Goal: Task Accomplishment & Management: Complete application form

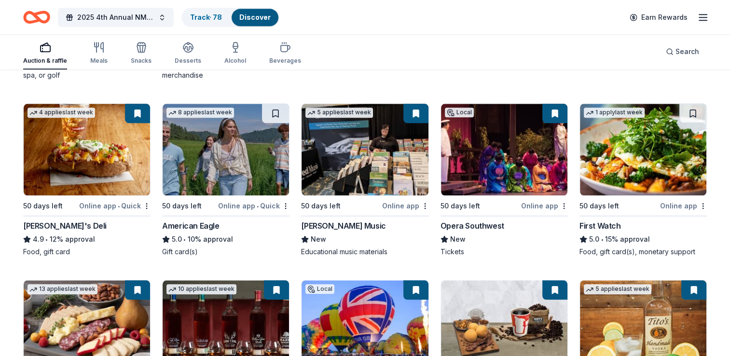
scroll to position [1008, 0]
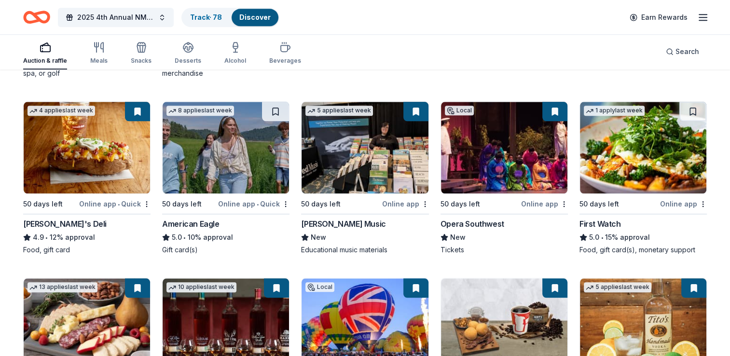
click at [189, 178] on img at bounding box center [226, 148] width 126 height 92
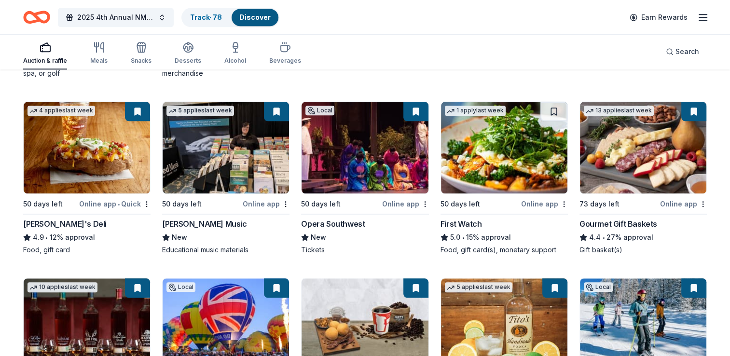
click at [500, 151] on img at bounding box center [504, 148] width 126 height 92
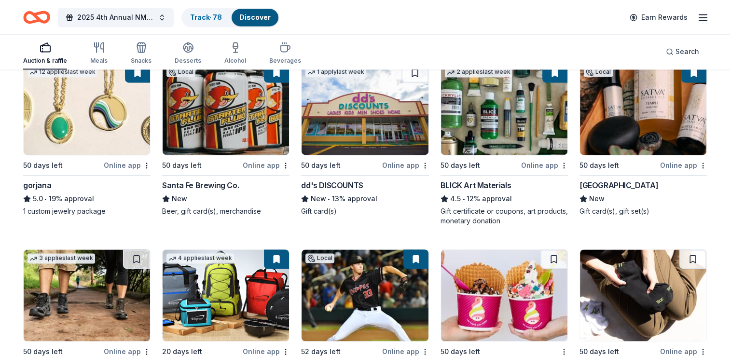
scroll to position [1424, 0]
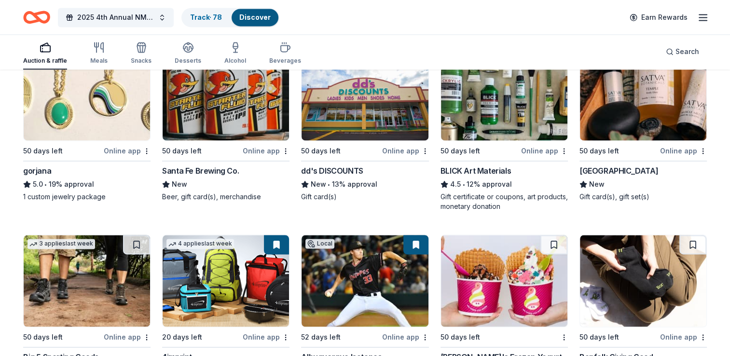
click at [350, 121] on img at bounding box center [365, 95] width 126 height 92
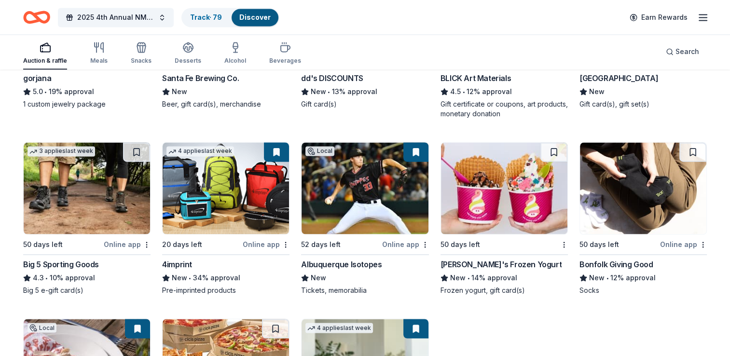
scroll to position [1522, 0]
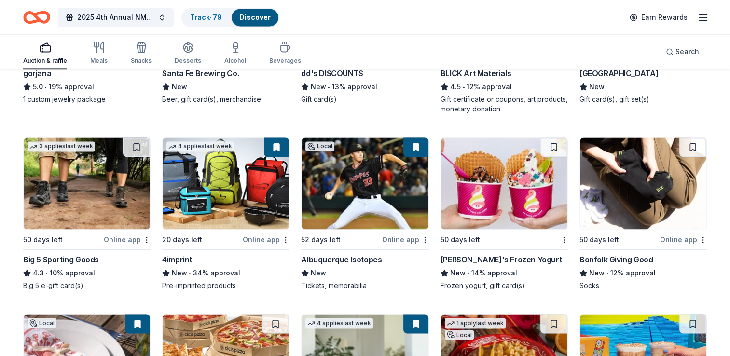
click at [479, 256] on div "Menchie's Frozen Yogurt" at bounding box center [501, 260] width 121 height 12
click at [626, 206] on img at bounding box center [643, 184] width 126 height 92
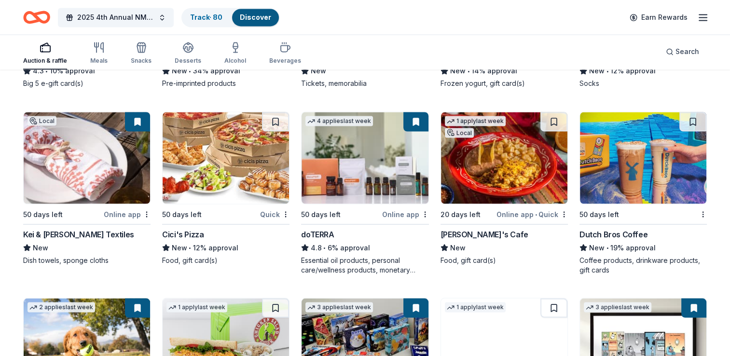
scroll to position [1738, 0]
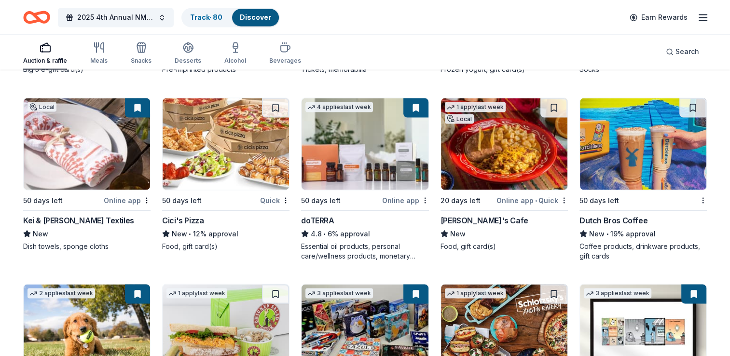
click at [200, 176] on img at bounding box center [226, 144] width 126 height 92
click at [492, 168] on img at bounding box center [504, 144] width 126 height 92
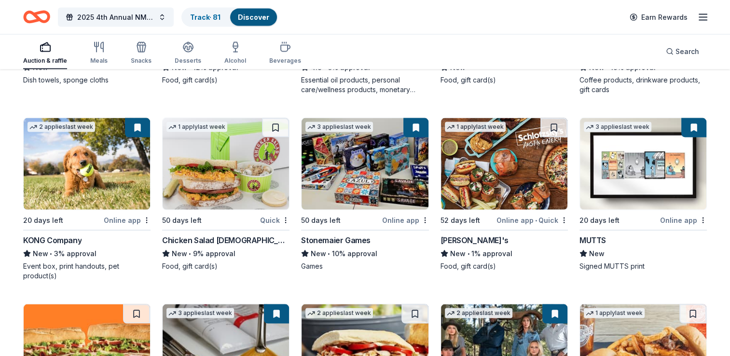
scroll to position [1897, 0]
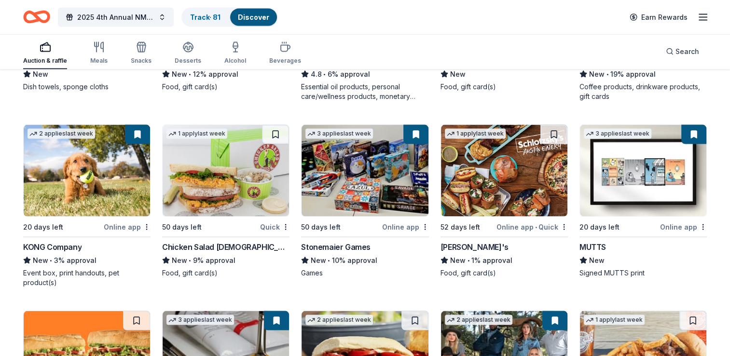
click at [210, 190] on img at bounding box center [226, 171] width 126 height 92
click at [489, 195] on img at bounding box center [504, 171] width 126 height 92
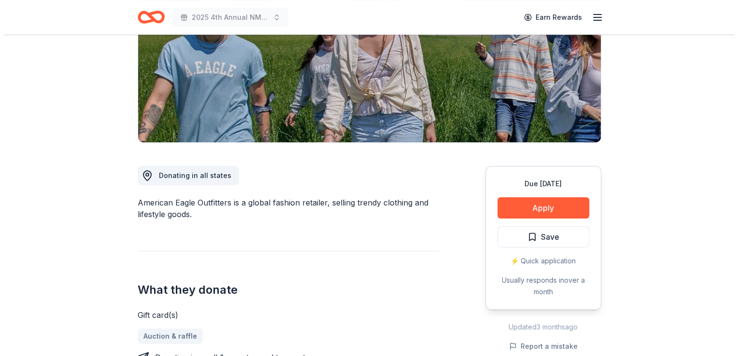
scroll to position [153, 0]
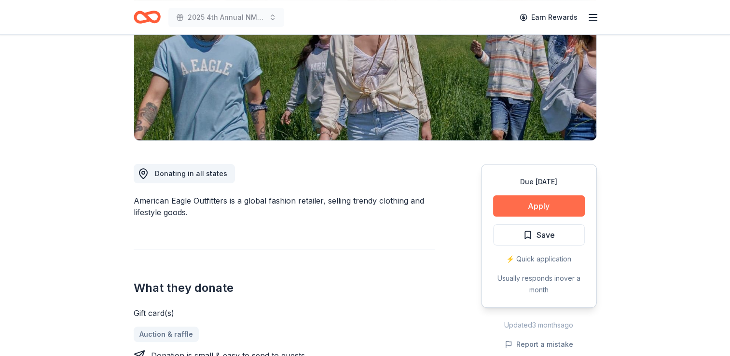
click at [534, 207] on button "Apply" at bounding box center [539, 206] width 92 height 21
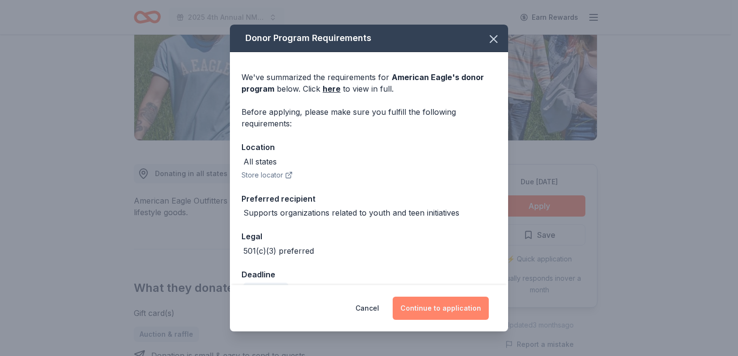
click at [438, 308] on button "Continue to application" at bounding box center [440, 308] width 96 height 23
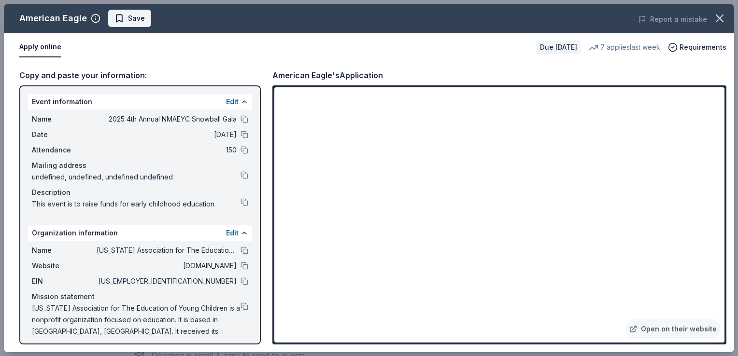
click at [130, 22] on span "Save" at bounding box center [136, 19] width 17 height 12
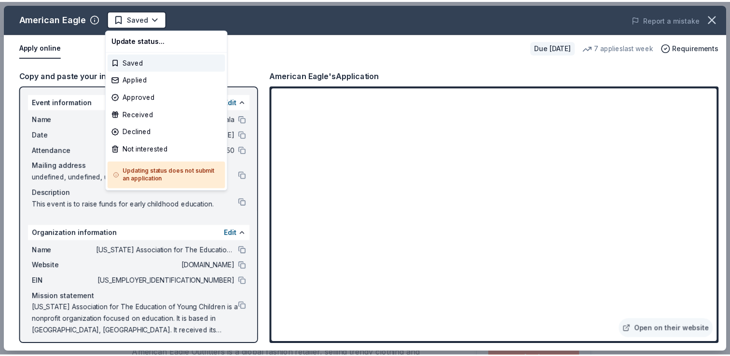
scroll to position [0, 0]
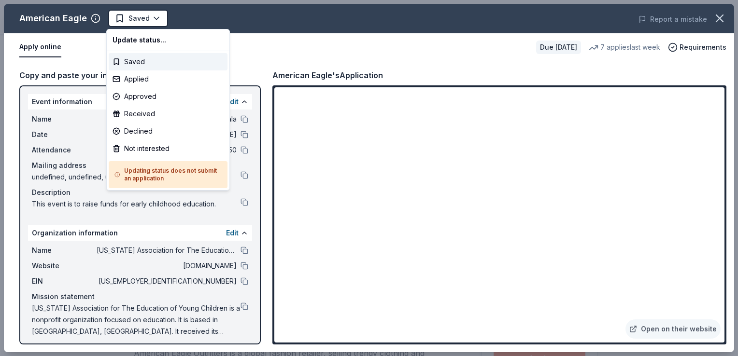
click at [130, 22] on html "2025 4th Annual NMAEYC Snowball Gala Saved Apply Due in 50 days Share American …" at bounding box center [369, 178] width 738 height 356
click at [135, 144] on div "Not interested" at bounding box center [168, 148] width 119 height 17
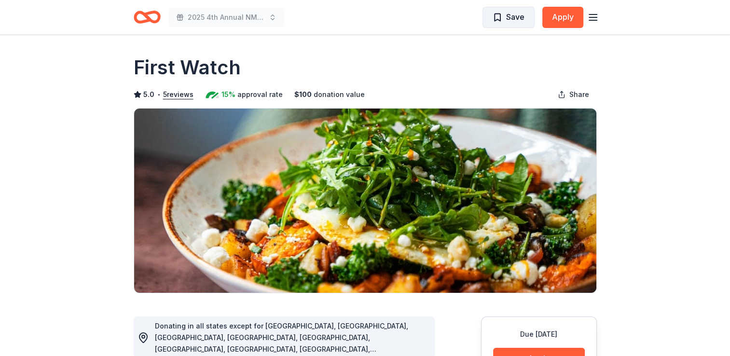
click at [505, 22] on span "Save" at bounding box center [509, 17] width 32 height 13
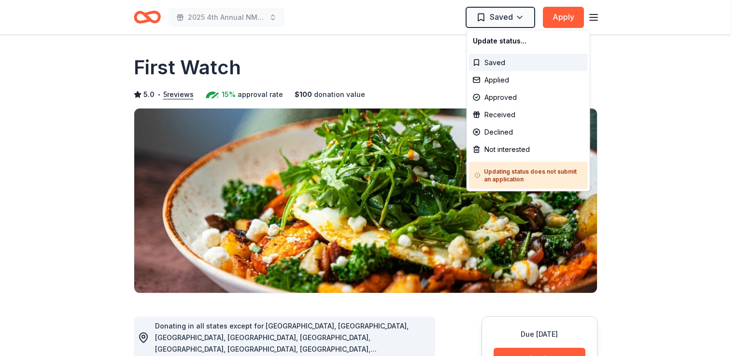
click at [505, 22] on html "2025 4th Annual NMAEYC Snowball Gala Saved Apply Due [DATE] Share First Watch 5…" at bounding box center [369, 178] width 738 height 356
click at [500, 148] on div "Not interested" at bounding box center [528, 149] width 119 height 17
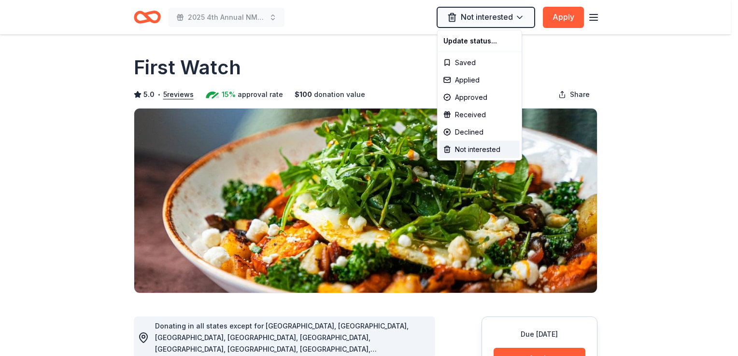
click at [545, 86] on html "2025 4th Annual NMAEYC Snowball Gala Not interested Apply Due [DATE] Share Firs…" at bounding box center [369, 178] width 738 height 356
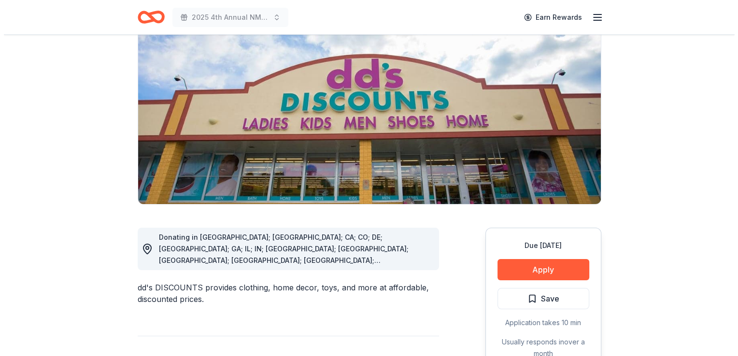
scroll to position [104, 0]
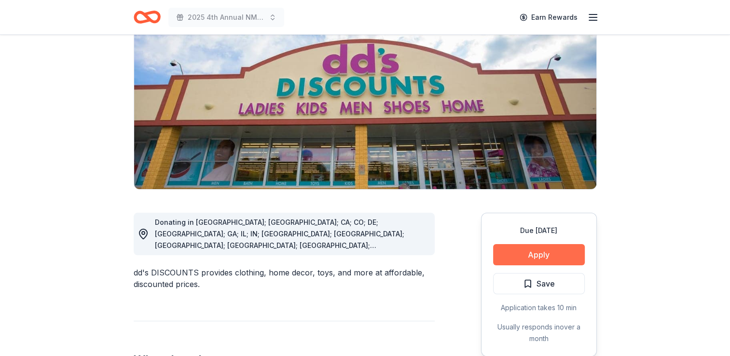
click at [517, 257] on button "Apply" at bounding box center [539, 254] width 92 height 21
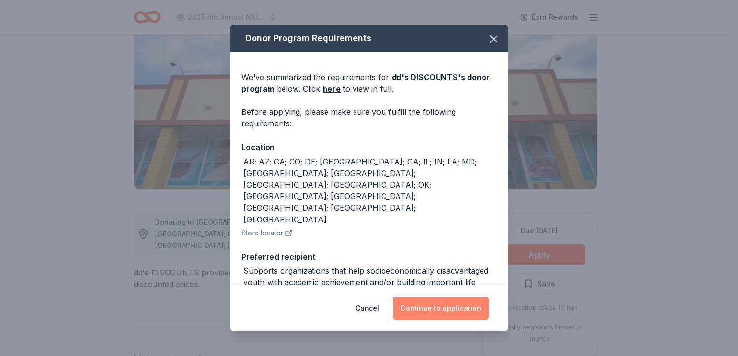
click at [441, 313] on button "Continue to application" at bounding box center [440, 308] width 96 height 23
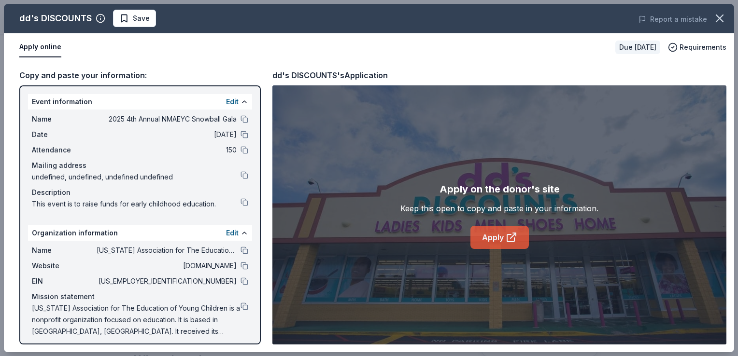
click at [498, 241] on link "Apply" at bounding box center [499, 237] width 58 height 23
click at [139, 24] on button "Save" at bounding box center [134, 18] width 43 height 17
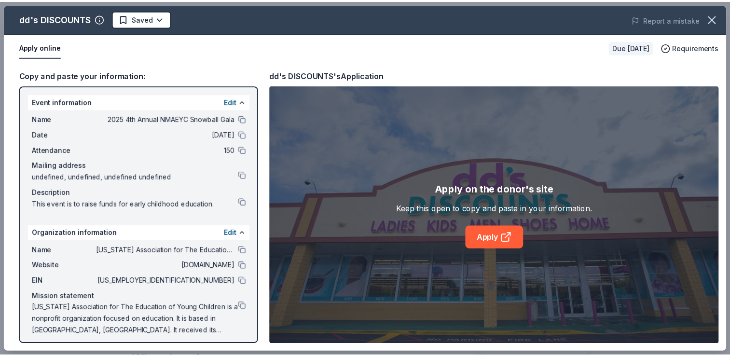
scroll to position [0, 0]
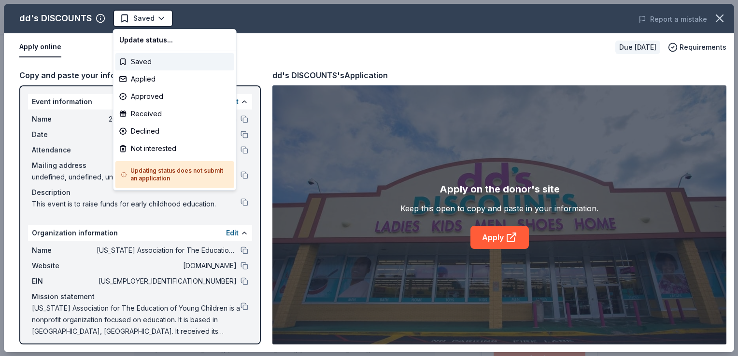
click at [139, 24] on html "2025 4th Annual NMAEYC Snowball Gala Saved Apply Due in 50 days Share dd's DISC…" at bounding box center [369, 178] width 738 height 356
click at [138, 79] on div "Applied" at bounding box center [174, 78] width 119 height 17
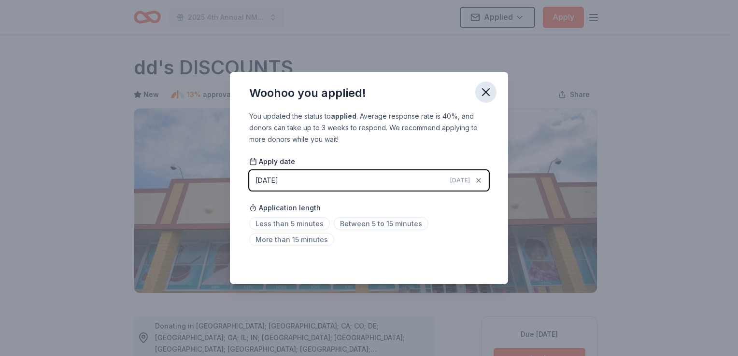
click at [486, 92] on icon "button" at bounding box center [485, 92] width 7 height 7
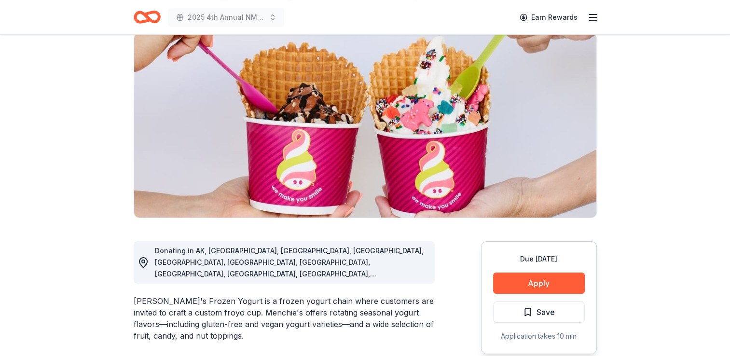
scroll to position [115, 0]
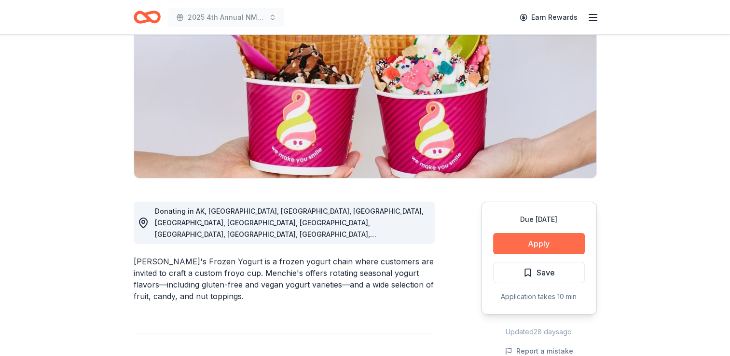
click at [527, 237] on button "Apply" at bounding box center [539, 243] width 92 height 21
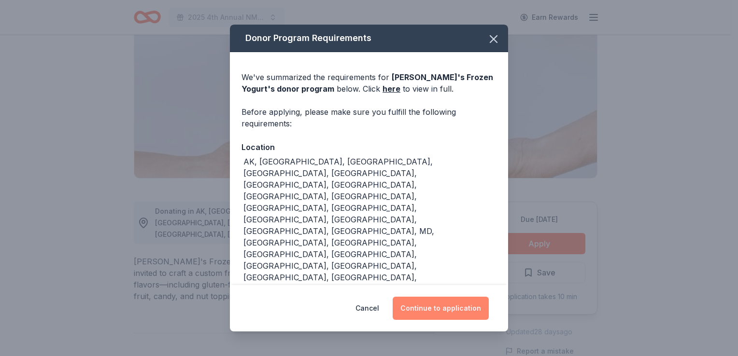
click at [434, 297] on button "Continue to application" at bounding box center [440, 308] width 96 height 23
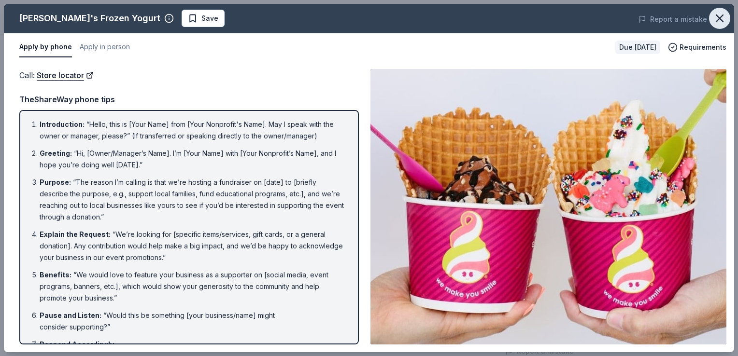
click at [724, 20] on icon "button" at bounding box center [720, 19] width 14 height 14
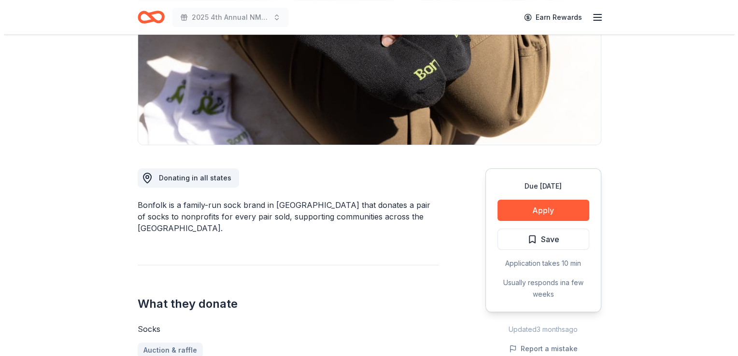
scroll to position [154, 0]
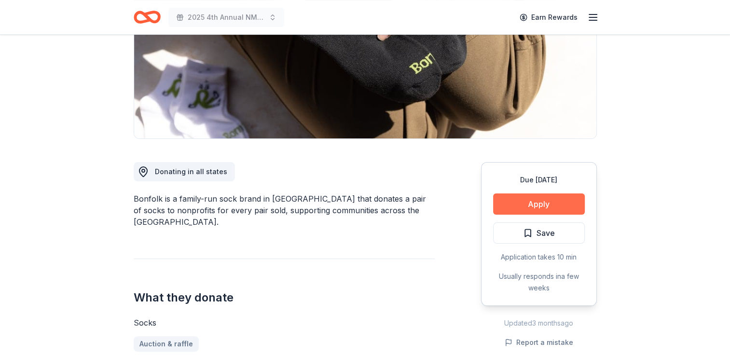
click at [517, 207] on button "Apply" at bounding box center [539, 204] width 92 height 21
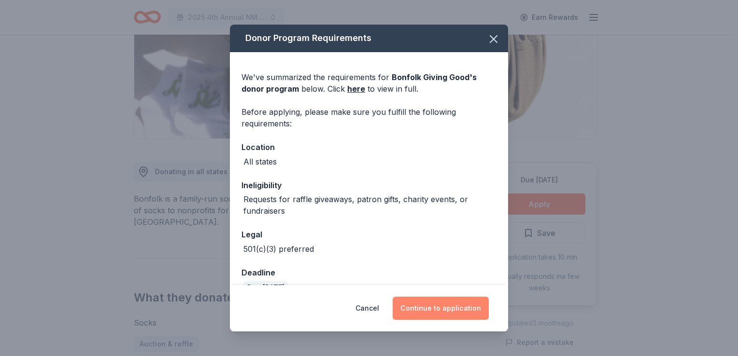
click at [430, 304] on button "Continue to application" at bounding box center [440, 308] width 96 height 23
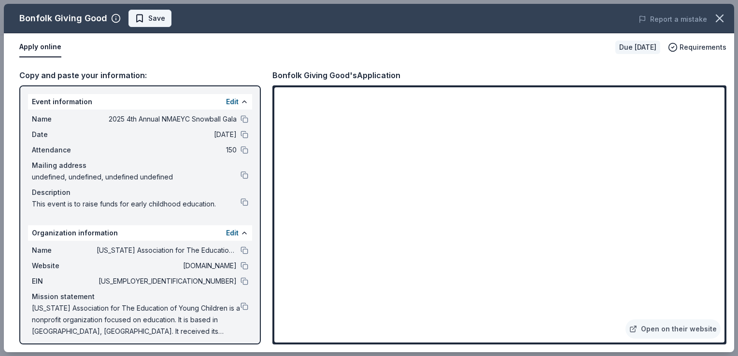
click at [149, 17] on span "Save" at bounding box center [156, 19] width 17 height 12
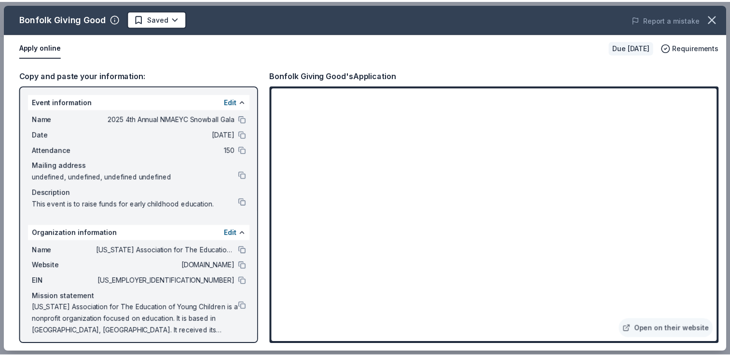
scroll to position [0, 0]
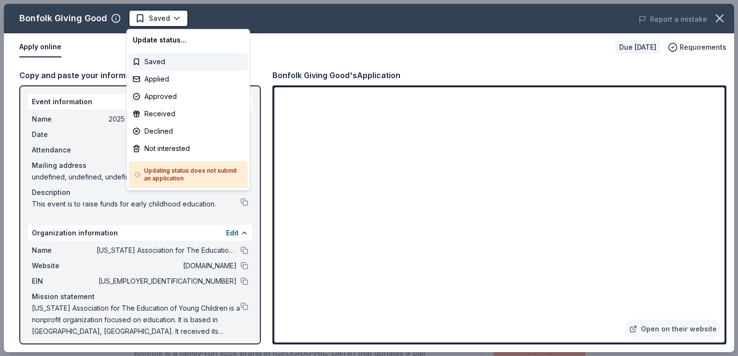
click at [149, 17] on html "2025 4th Annual NMAEYC Snowball Gala Saved Apply Due in 50 days Share Bonfolk G…" at bounding box center [369, 178] width 738 height 356
click at [153, 128] on div "Declined" at bounding box center [188, 131] width 119 height 17
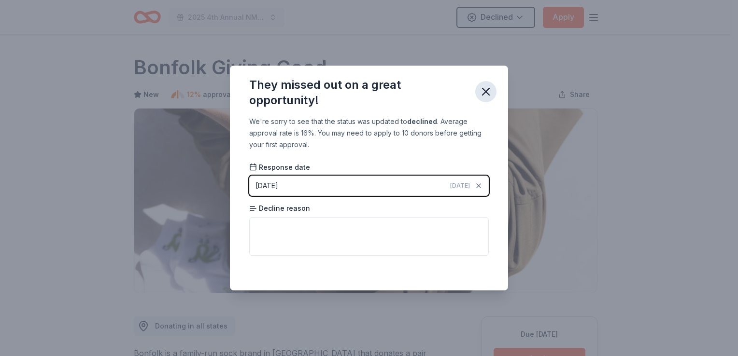
click at [486, 95] on icon "button" at bounding box center [486, 92] width 14 height 14
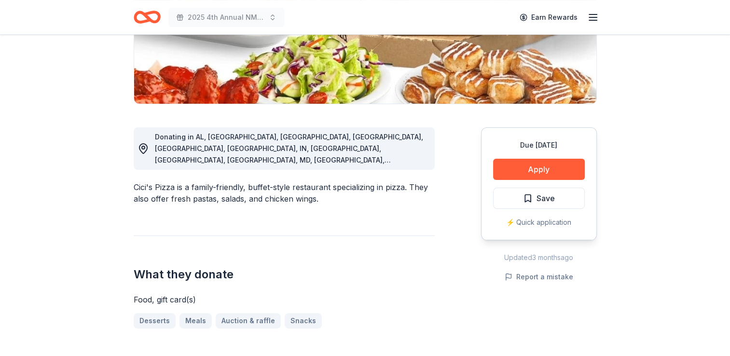
scroll to position [197, 0]
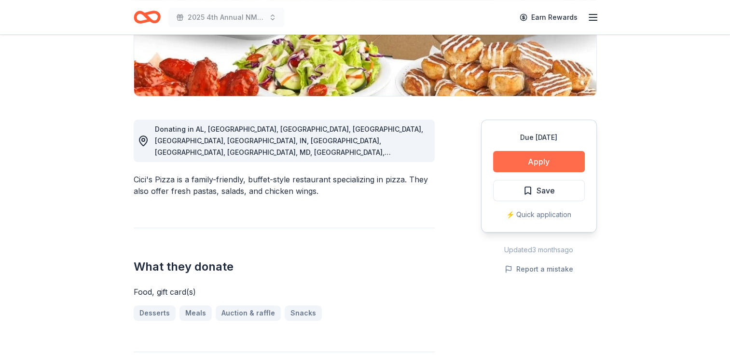
click at [541, 156] on button "Apply" at bounding box center [539, 161] width 92 height 21
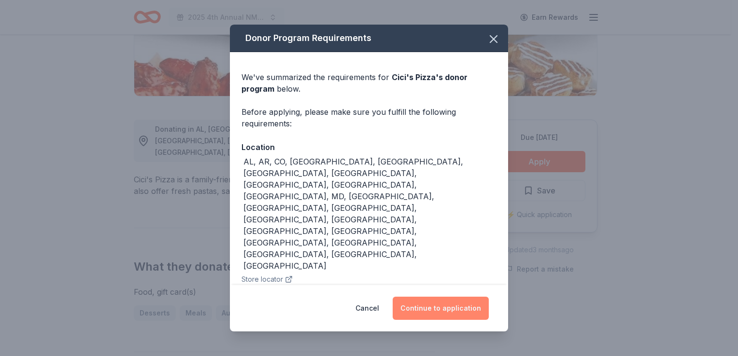
click at [425, 297] on button "Continue to application" at bounding box center [440, 308] width 96 height 23
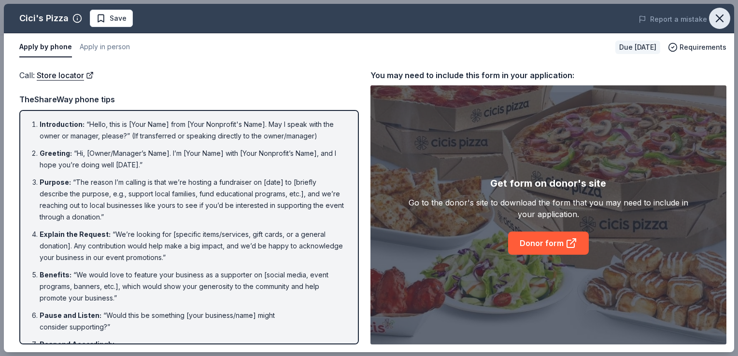
click at [717, 22] on icon "button" at bounding box center [720, 19] width 14 height 14
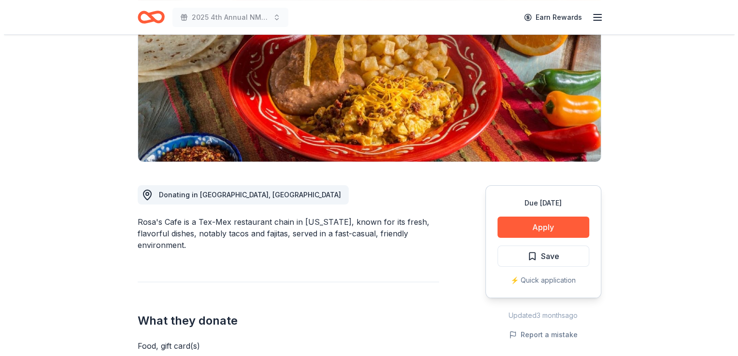
scroll to position [133, 0]
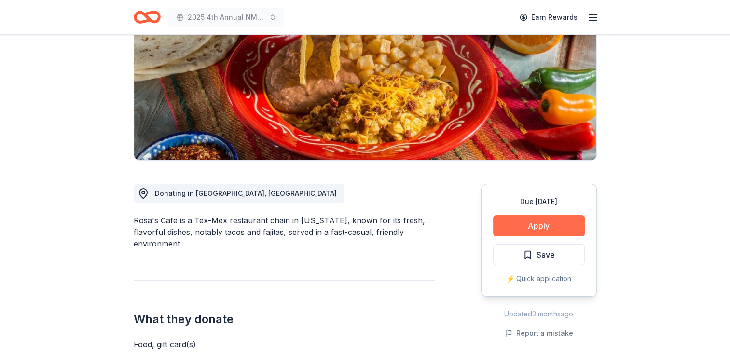
click at [532, 223] on button "Apply" at bounding box center [539, 225] width 92 height 21
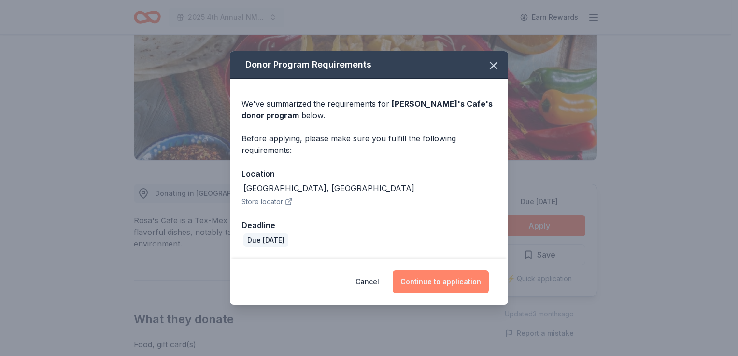
click at [442, 285] on button "Continue to application" at bounding box center [440, 281] width 96 height 23
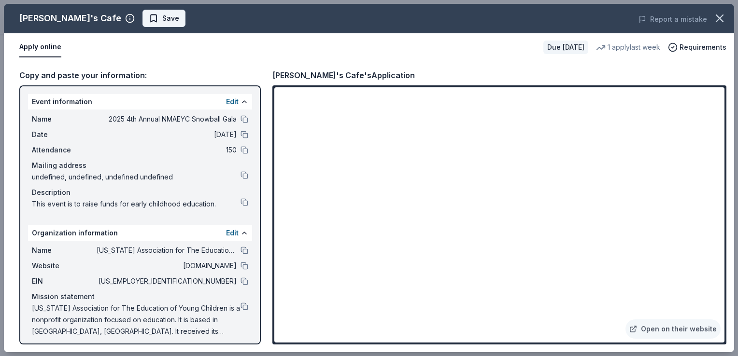
click at [142, 25] on button "Save" at bounding box center [163, 18] width 43 height 17
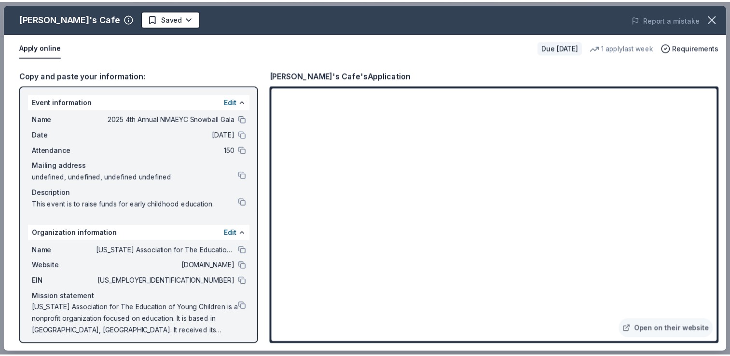
scroll to position [0, 0]
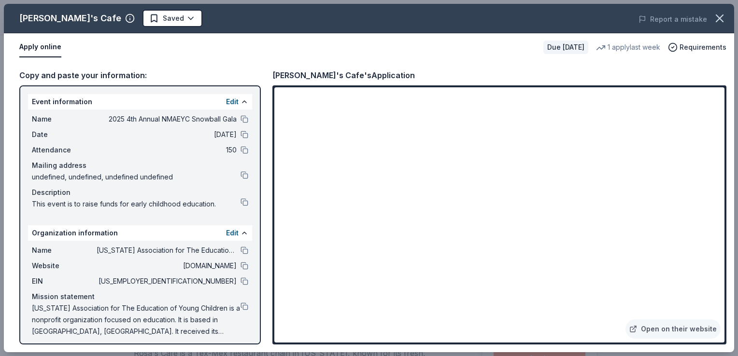
click at [106, 25] on html "2025 4th Annual NMAEYC Snowball Gala Earn Rewards Due in 20 days Share Rosa's C…" at bounding box center [369, 178] width 738 height 356
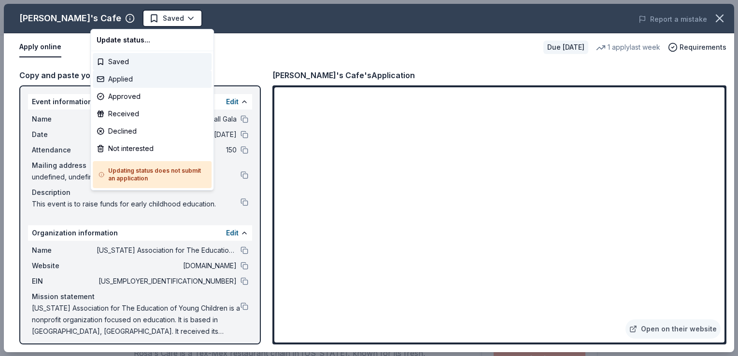
click at [109, 76] on div "Applied" at bounding box center [152, 78] width 119 height 17
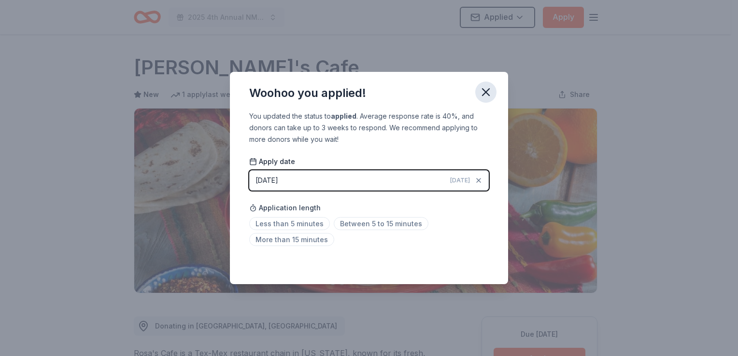
click at [482, 92] on icon "button" at bounding box center [486, 92] width 14 height 14
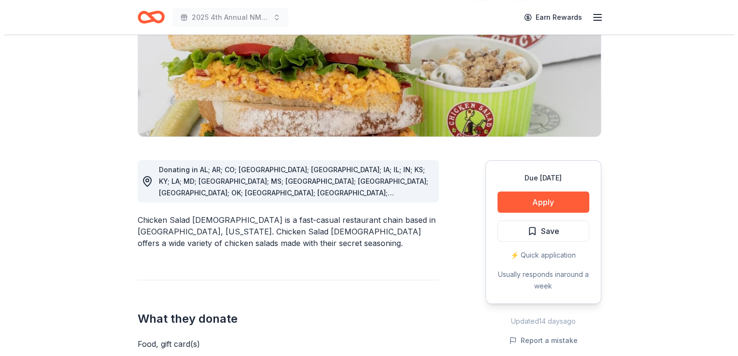
scroll to position [160, 0]
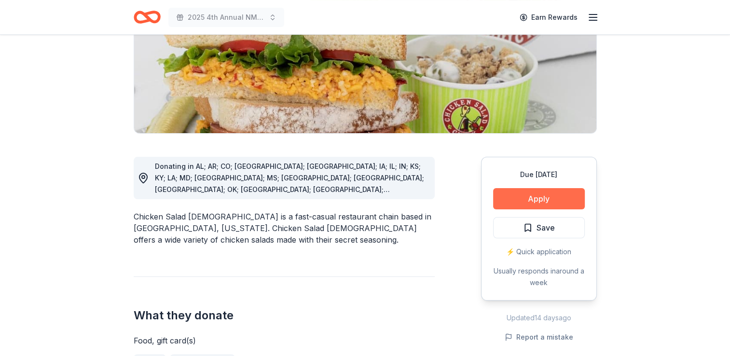
click at [525, 200] on button "Apply" at bounding box center [539, 198] width 92 height 21
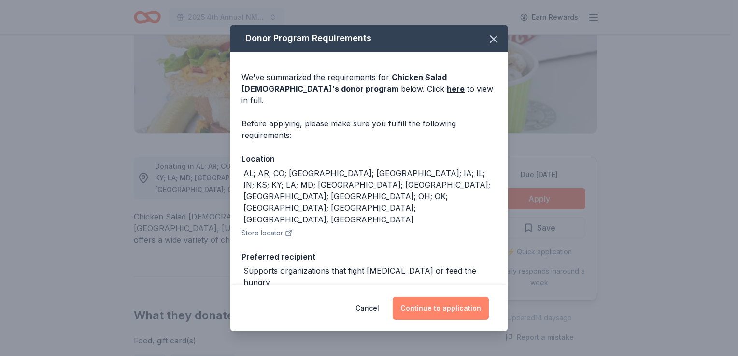
click at [441, 306] on button "Continue to application" at bounding box center [440, 308] width 96 height 23
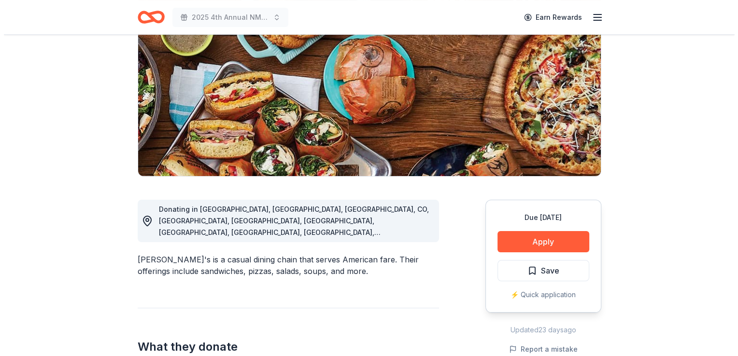
scroll to position [122, 0]
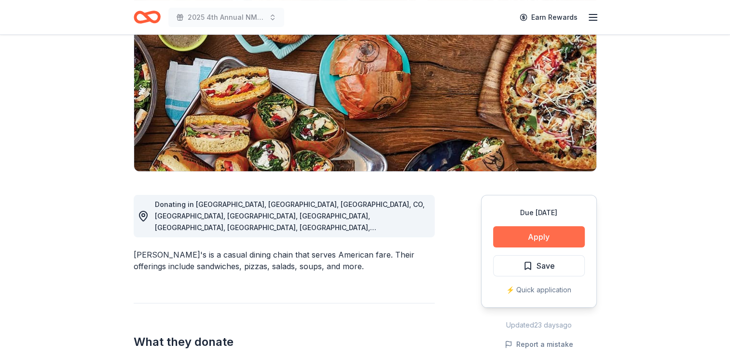
click at [537, 238] on button "Apply" at bounding box center [539, 236] width 92 height 21
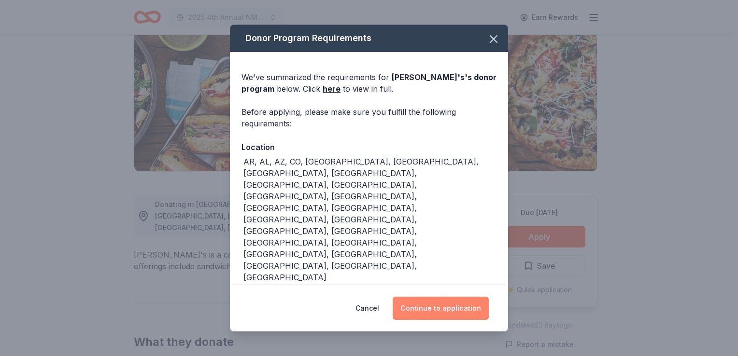
click at [448, 304] on button "Continue to application" at bounding box center [440, 308] width 96 height 23
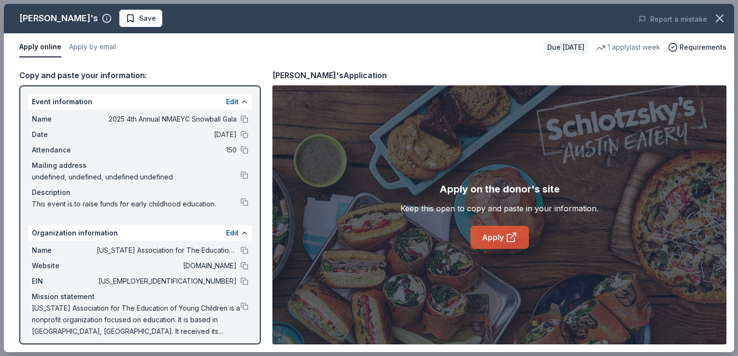
click at [490, 239] on link "Apply" at bounding box center [499, 237] width 58 height 23
click at [131, 27] on div "[PERSON_NAME]'s Save Report a mistake" at bounding box center [369, 18] width 730 height 29
click at [139, 24] on span "Save" at bounding box center [147, 19] width 17 height 12
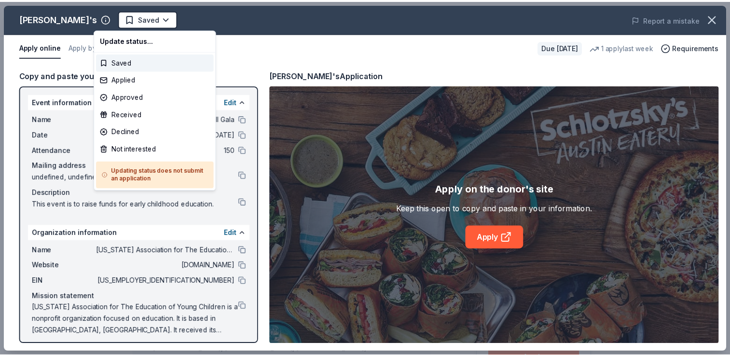
scroll to position [0, 0]
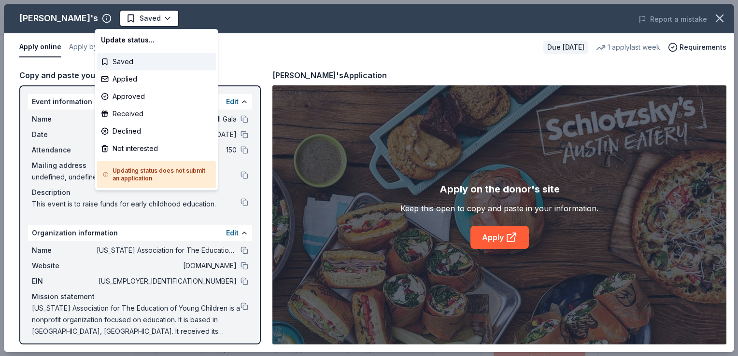
click at [126, 24] on html "2025 4th Annual NMAEYC Snowball Gala Saved Apply Due [DATE] Share Schlotzsky's …" at bounding box center [369, 178] width 738 height 356
click at [118, 82] on div "Applied" at bounding box center [156, 78] width 119 height 17
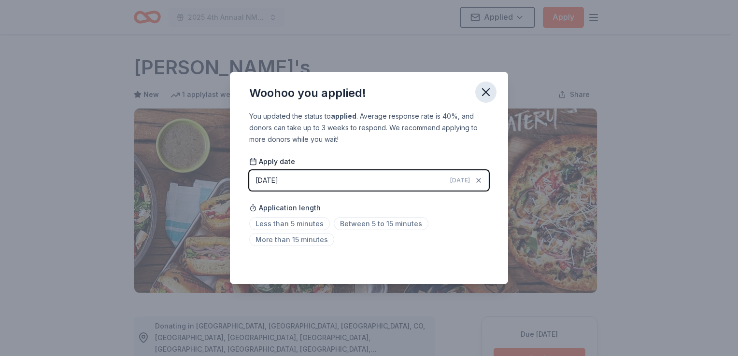
click at [489, 92] on icon "button" at bounding box center [486, 92] width 14 height 14
